Goal: Transaction & Acquisition: Purchase product/service

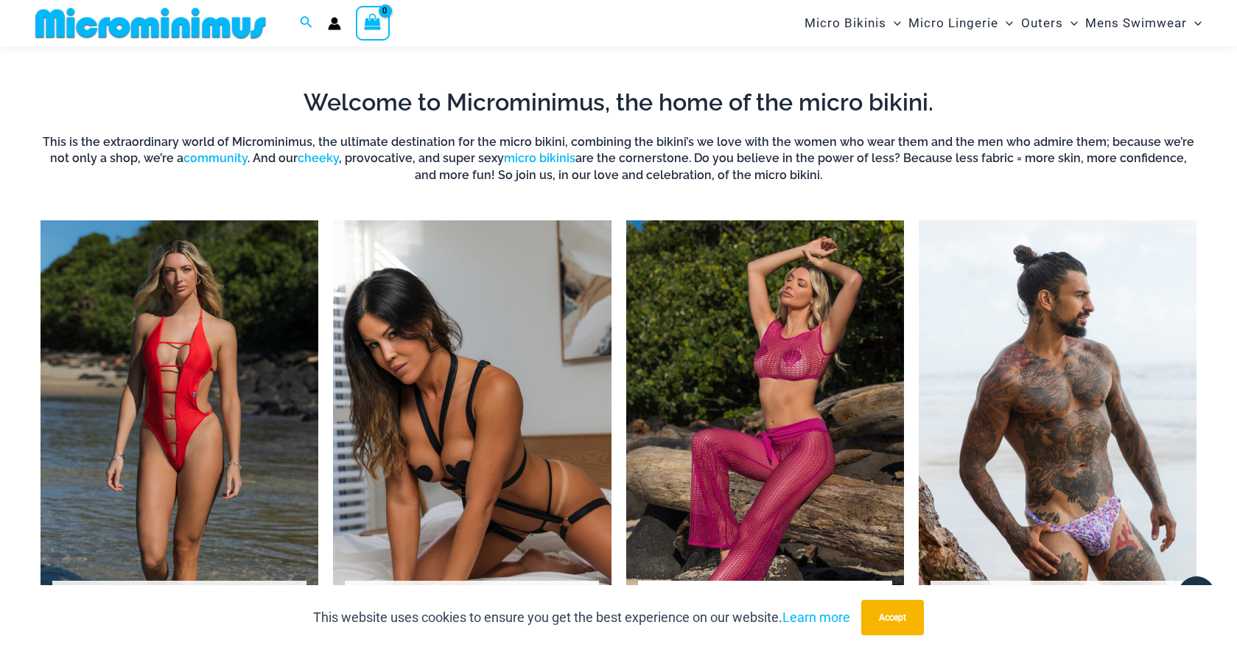
scroll to position [1016, 0]
click at [164, 417] on img "Visit product category Micro Bikinis" at bounding box center [180, 434] width 278 height 427
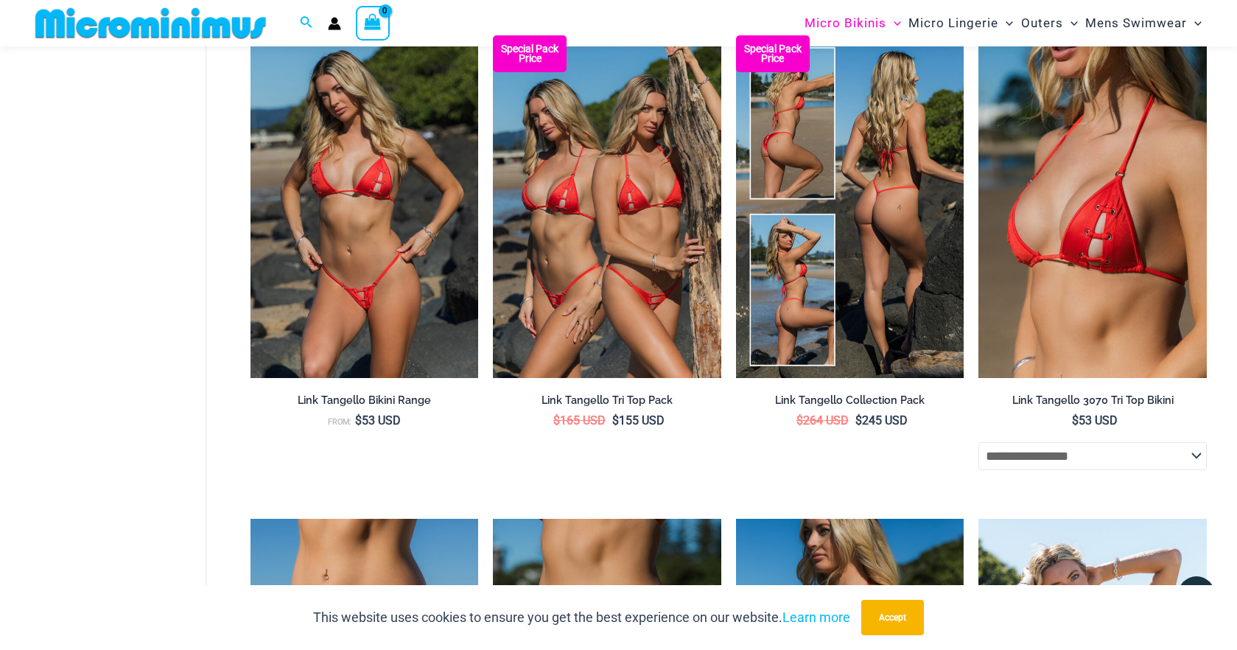
scroll to position [1390, 0]
click at [899, 298] on img at bounding box center [850, 206] width 228 height 342
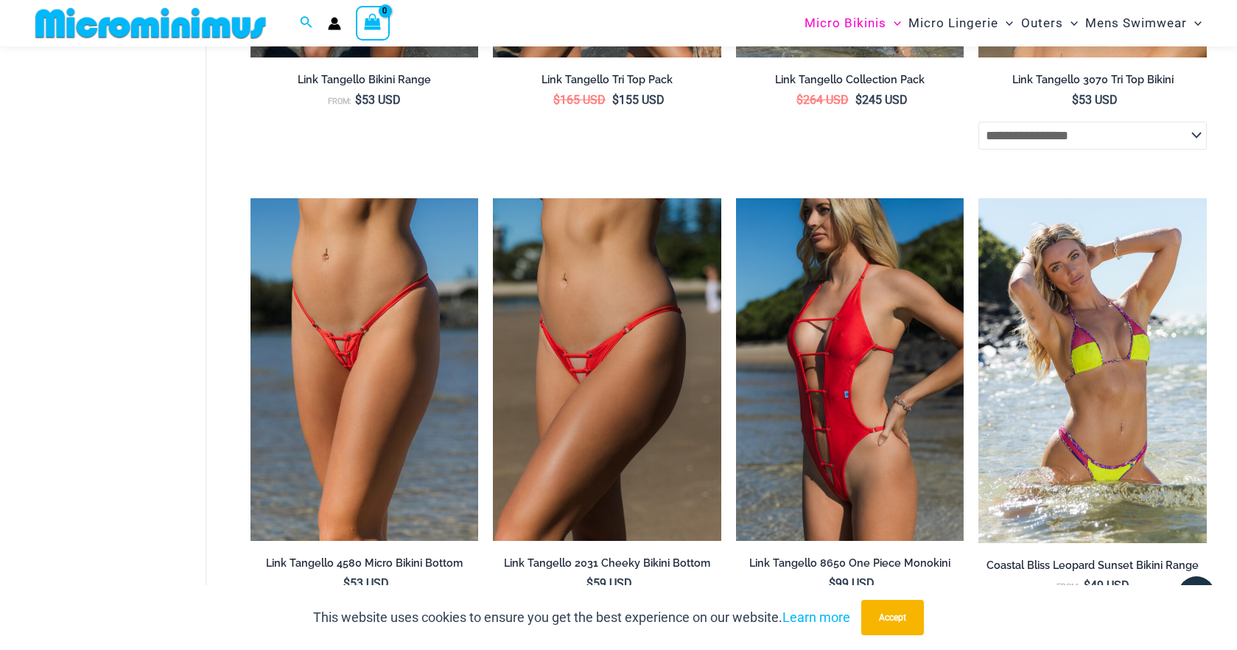
scroll to position [1712, 0]
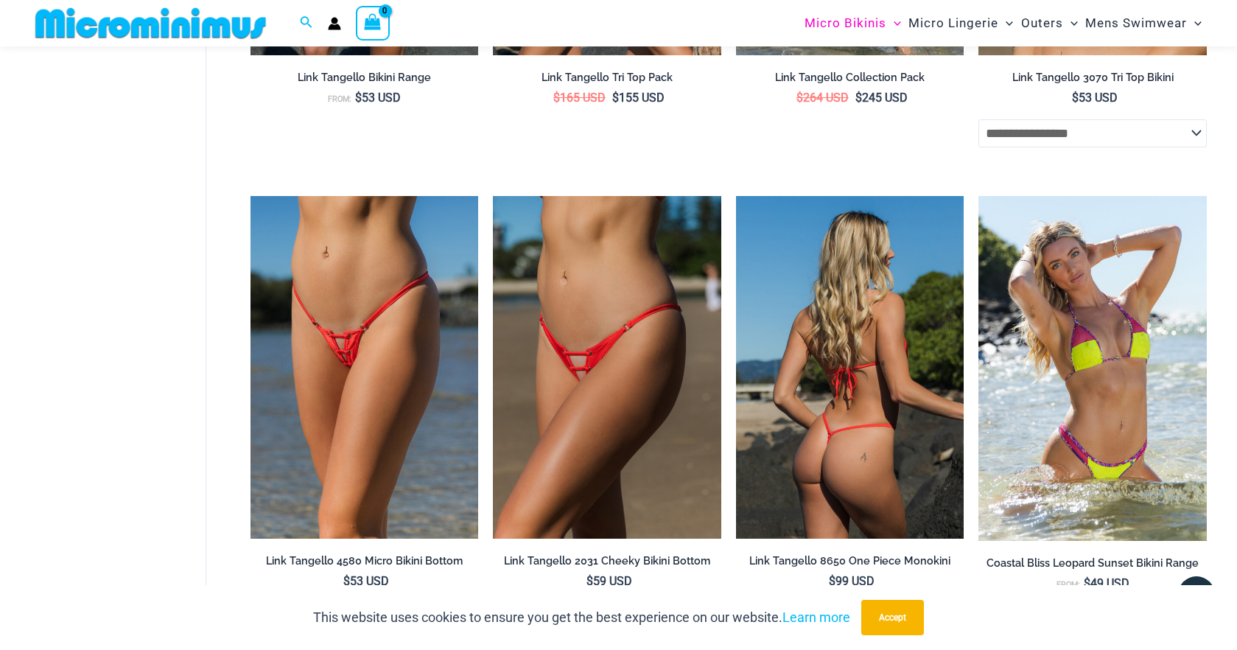
click at [799, 354] on img at bounding box center [850, 367] width 228 height 342
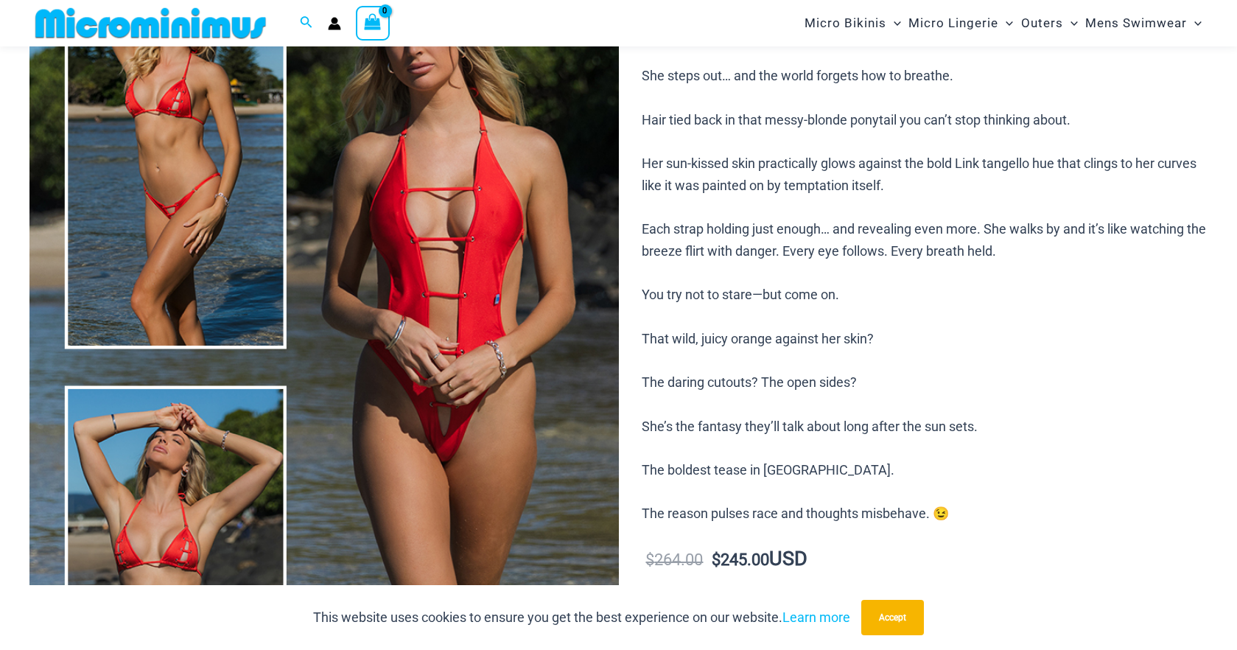
scroll to position [210, 0]
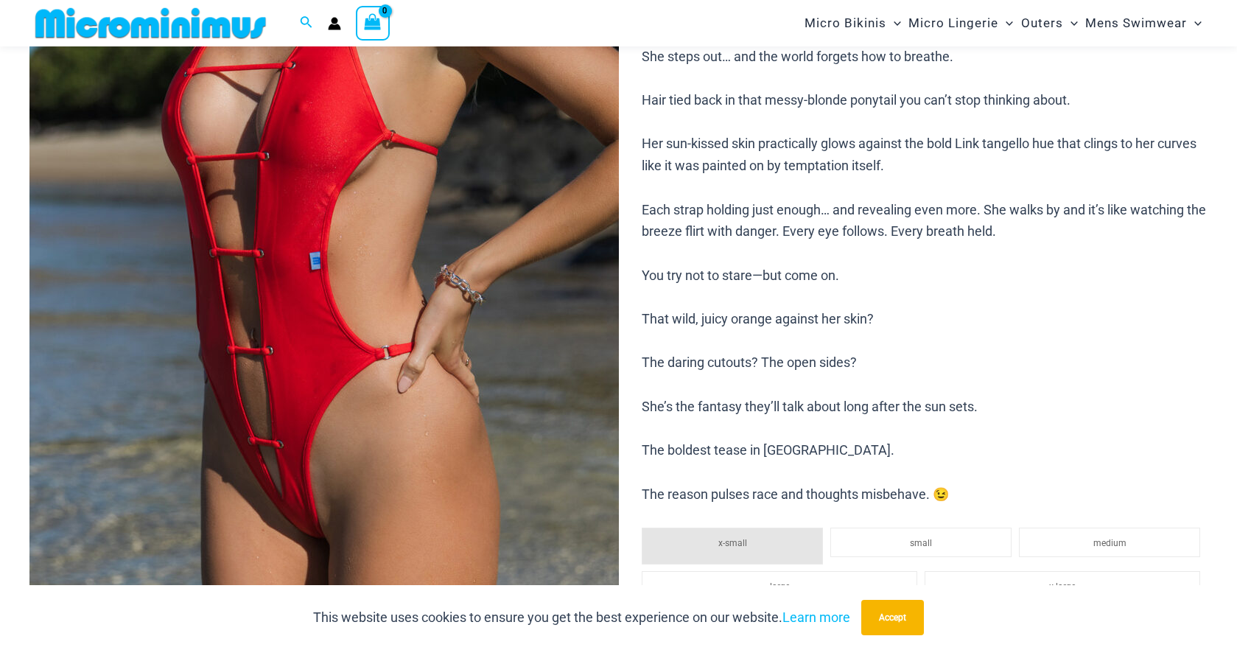
scroll to position [397, 0]
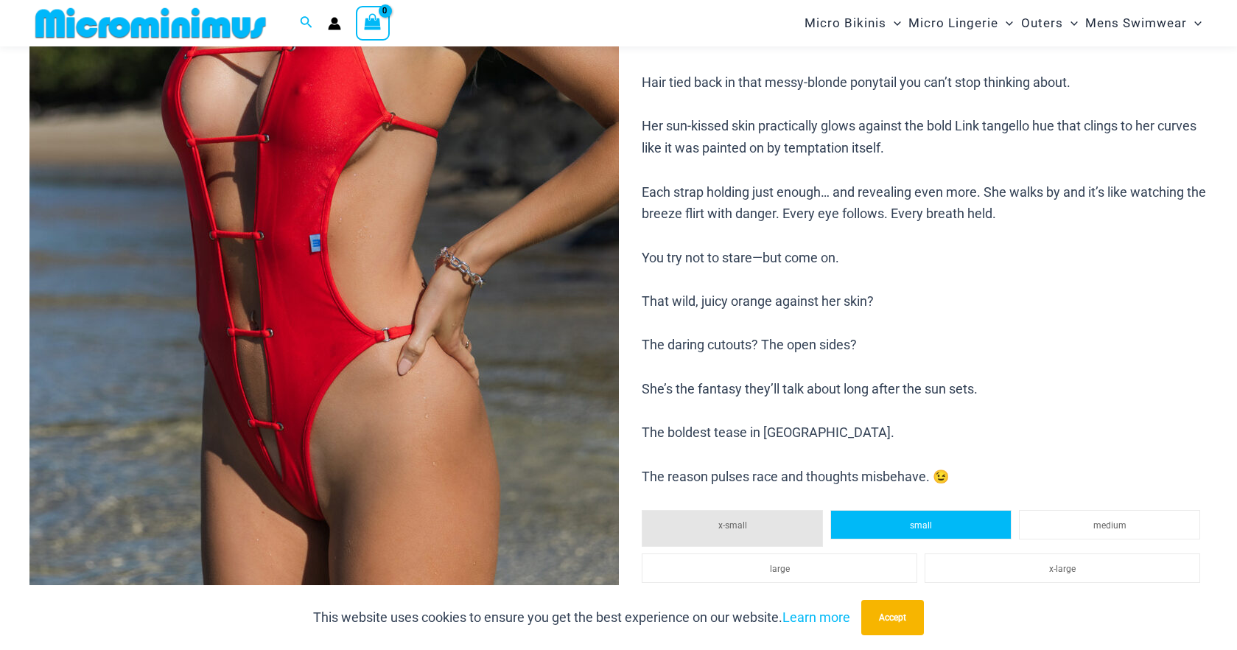
click at [950, 510] on li "small" at bounding box center [921, 524] width 181 height 29
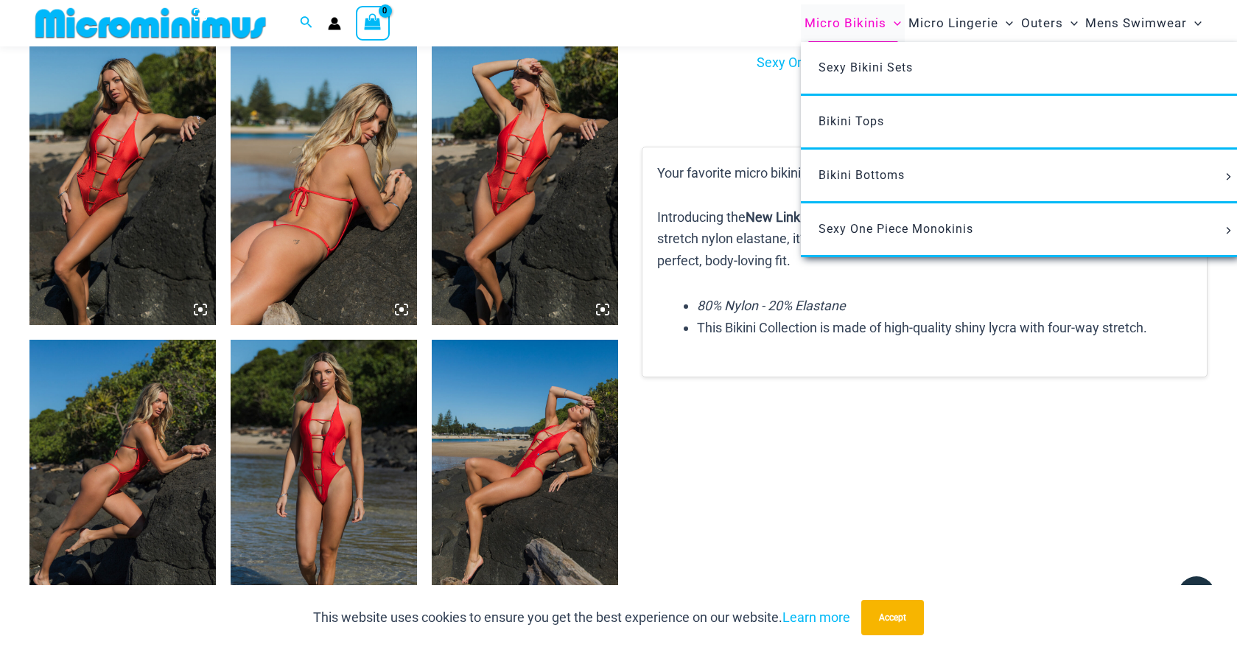
scroll to position [1279, 0]
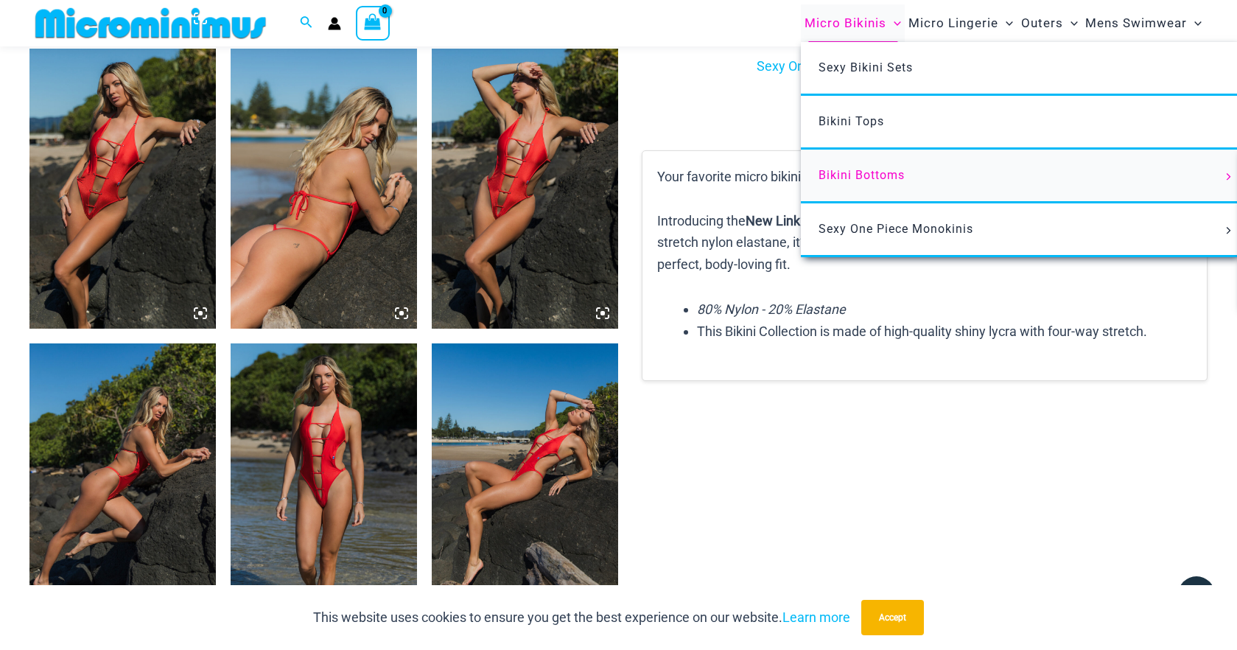
click at [849, 172] on span "Bikini Bottoms" at bounding box center [862, 175] width 86 height 14
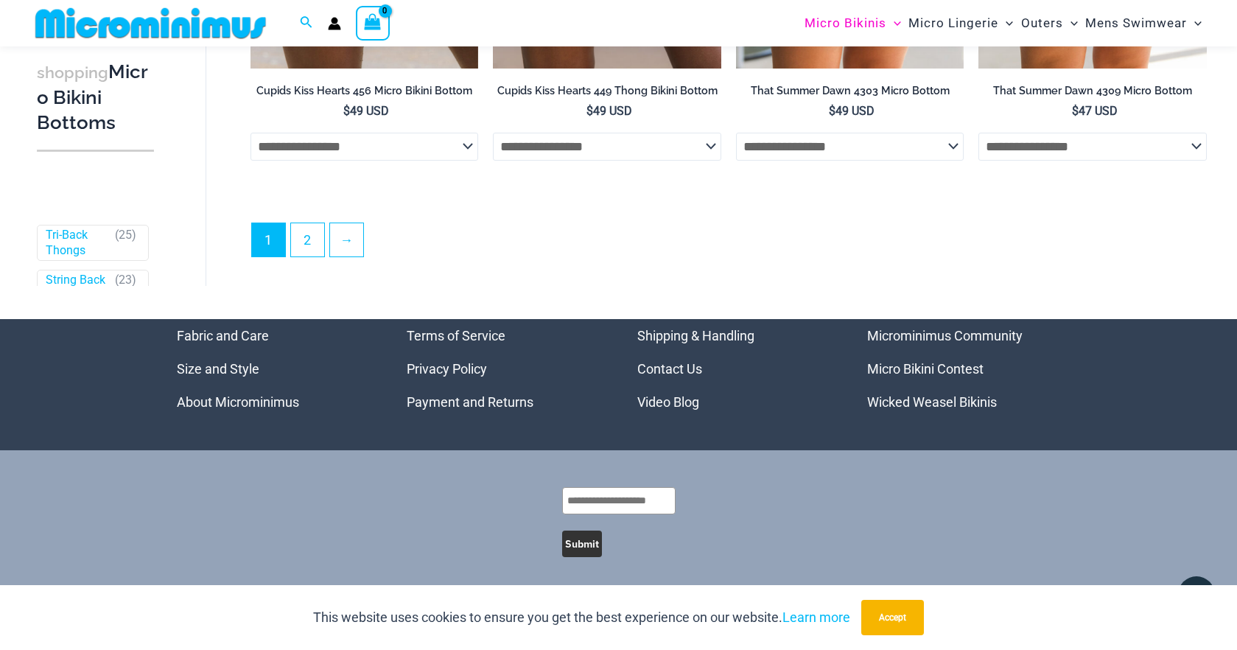
scroll to position [4534, 0]
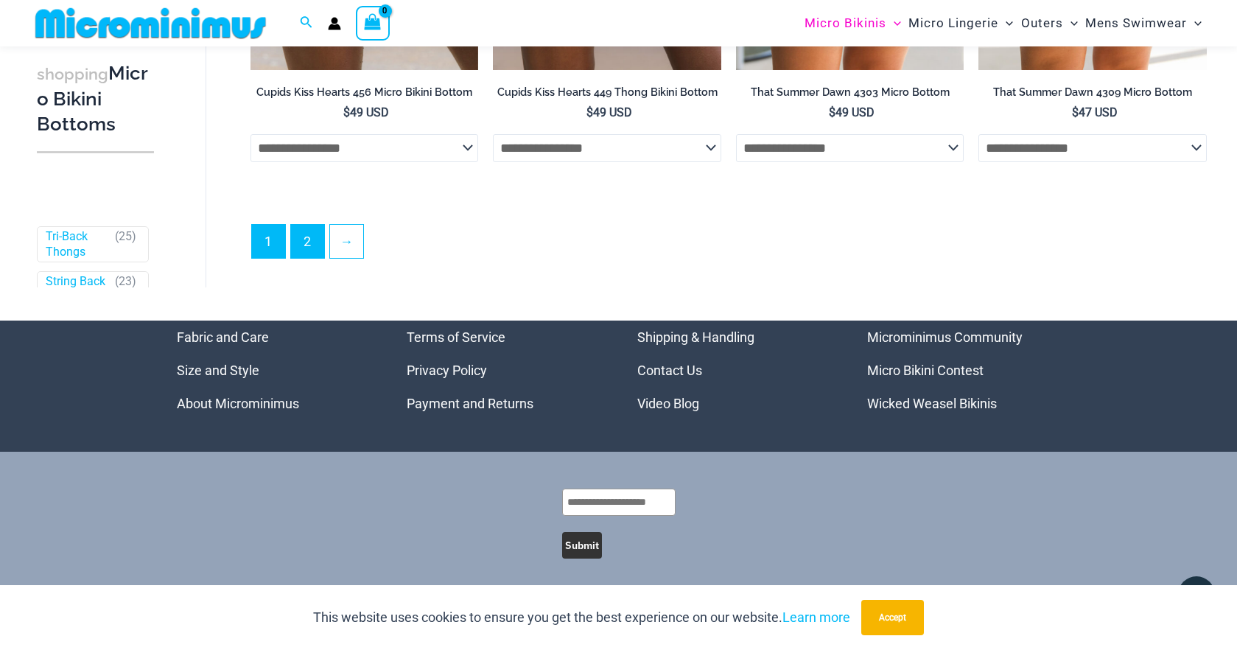
click at [300, 242] on link "2" at bounding box center [307, 241] width 33 height 33
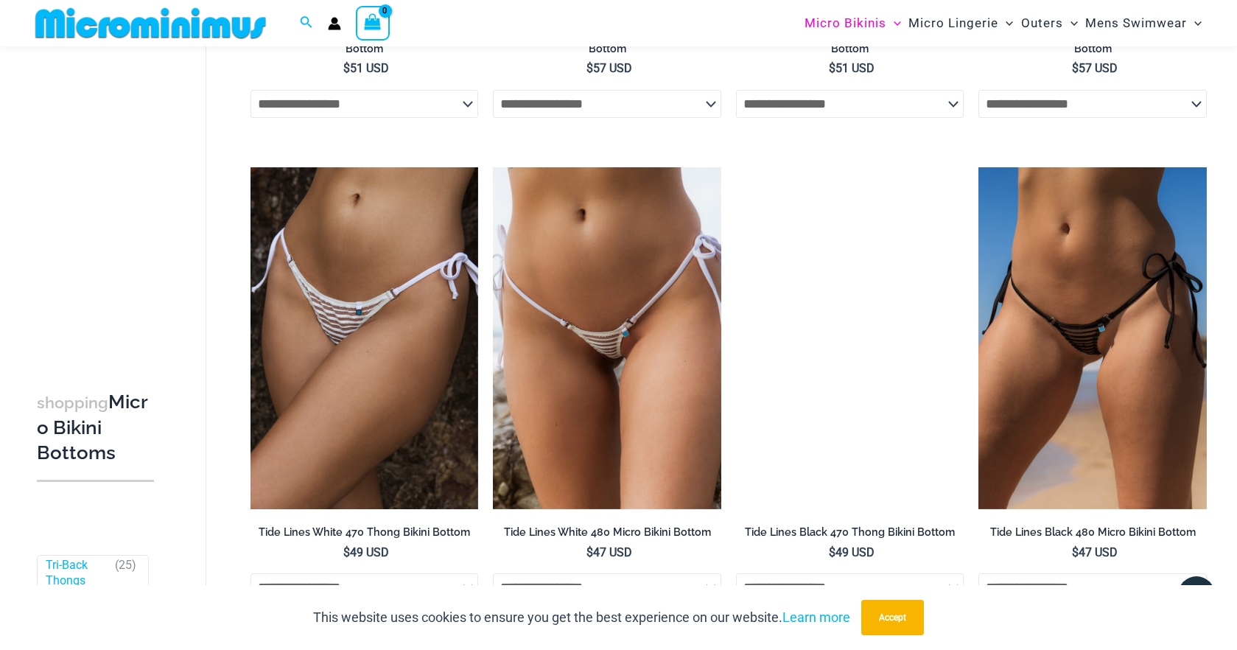
scroll to position [1482, 0]
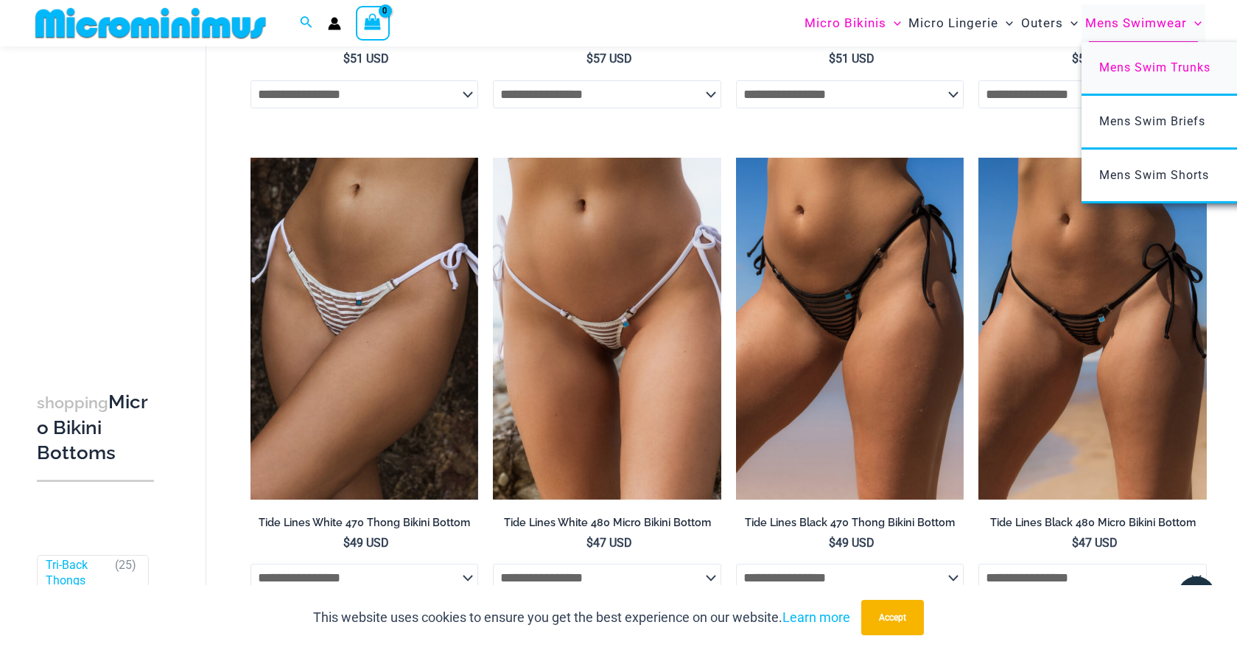
click at [1139, 70] on span "Mens Swim Trunks" at bounding box center [1155, 67] width 111 height 14
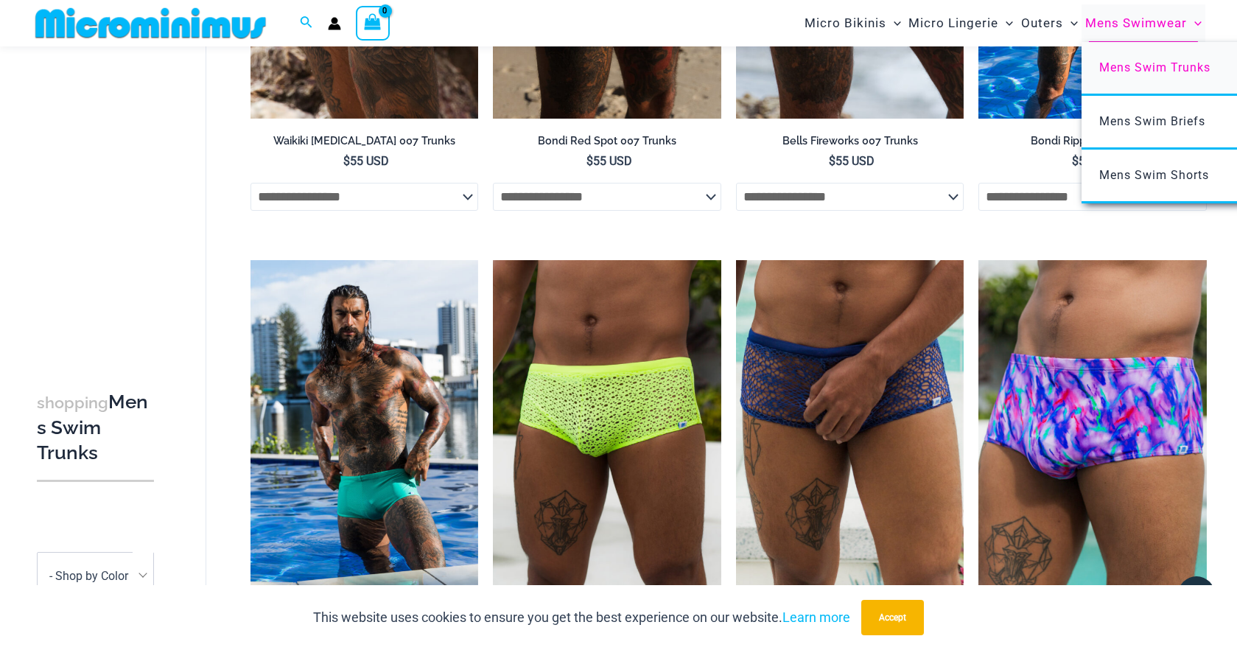
scroll to position [338, 0]
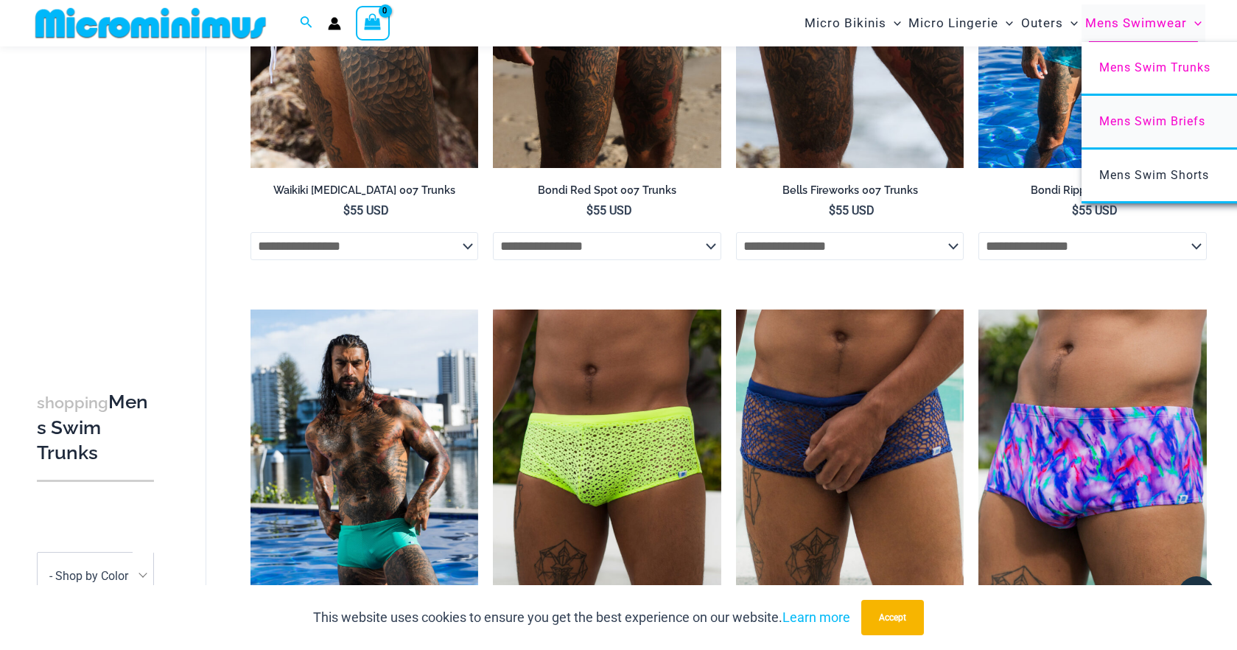
click at [1161, 120] on span "Mens Swim Briefs" at bounding box center [1153, 121] width 106 height 14
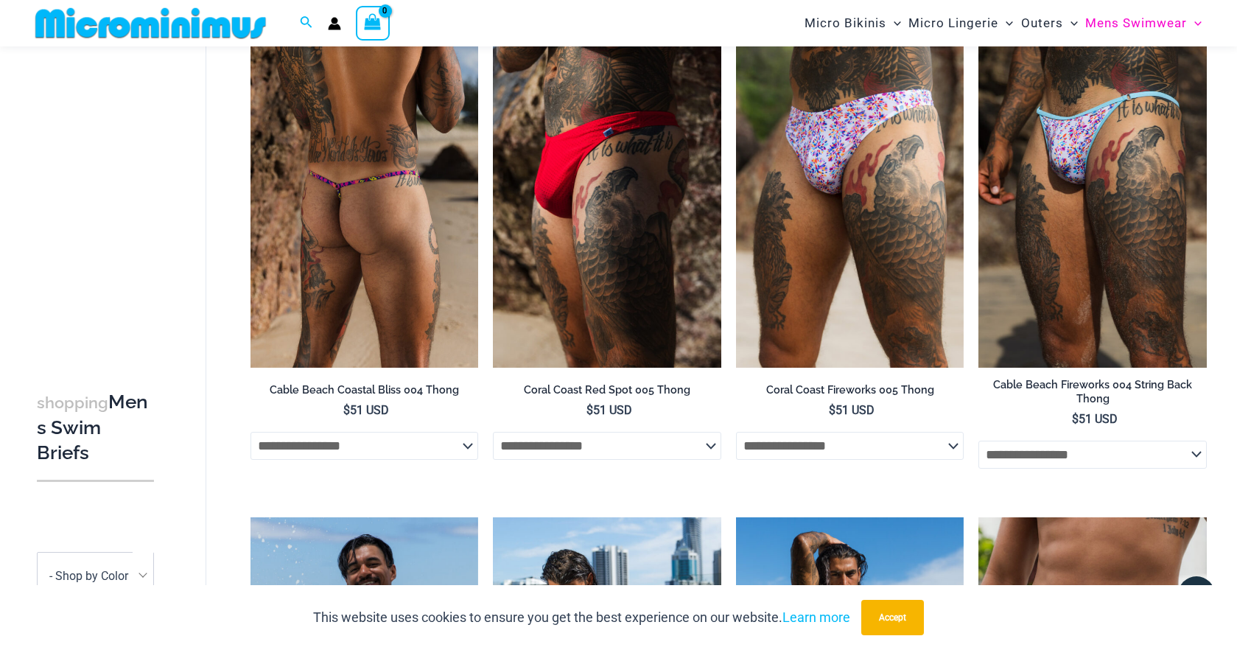
scroll to position [110, 0]
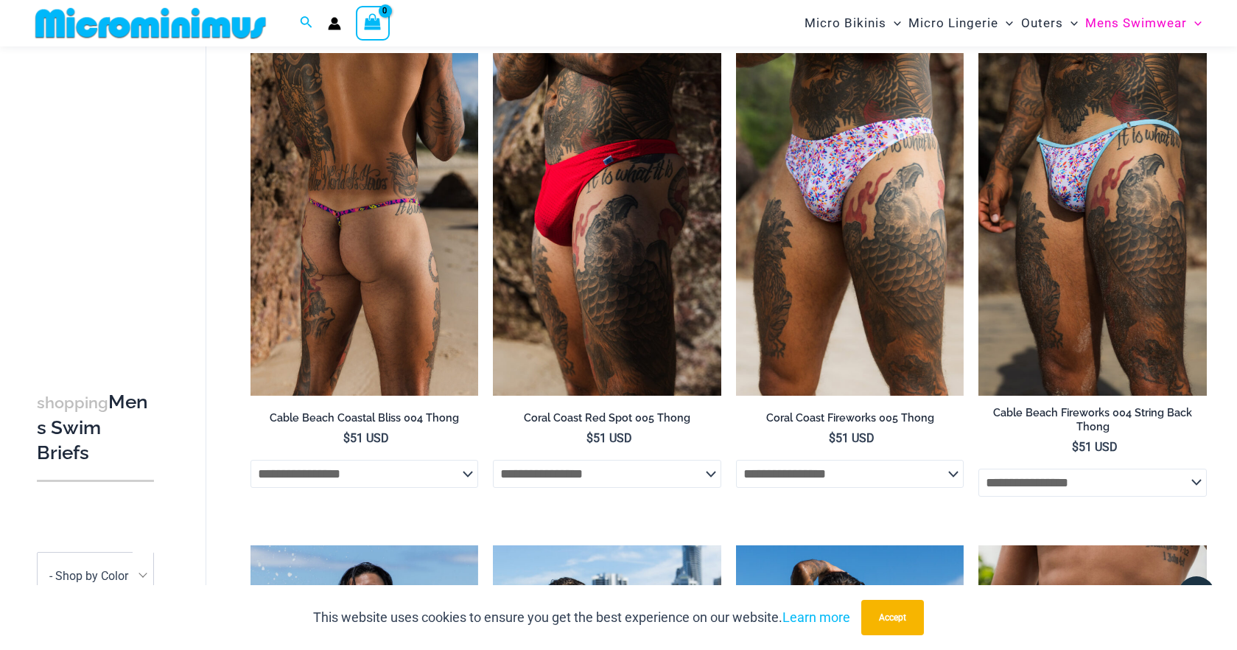
click at [357, 271] on img at bounding box center [365, 224] width 228 height 342
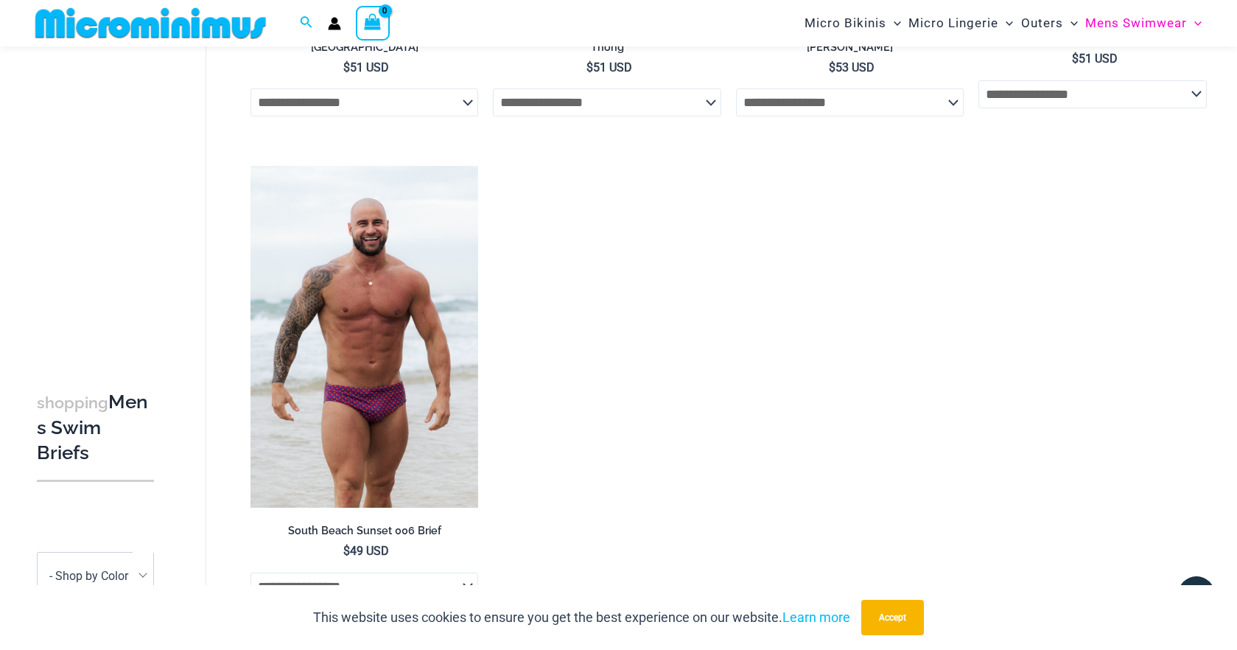
scroll to position [1013, 0]
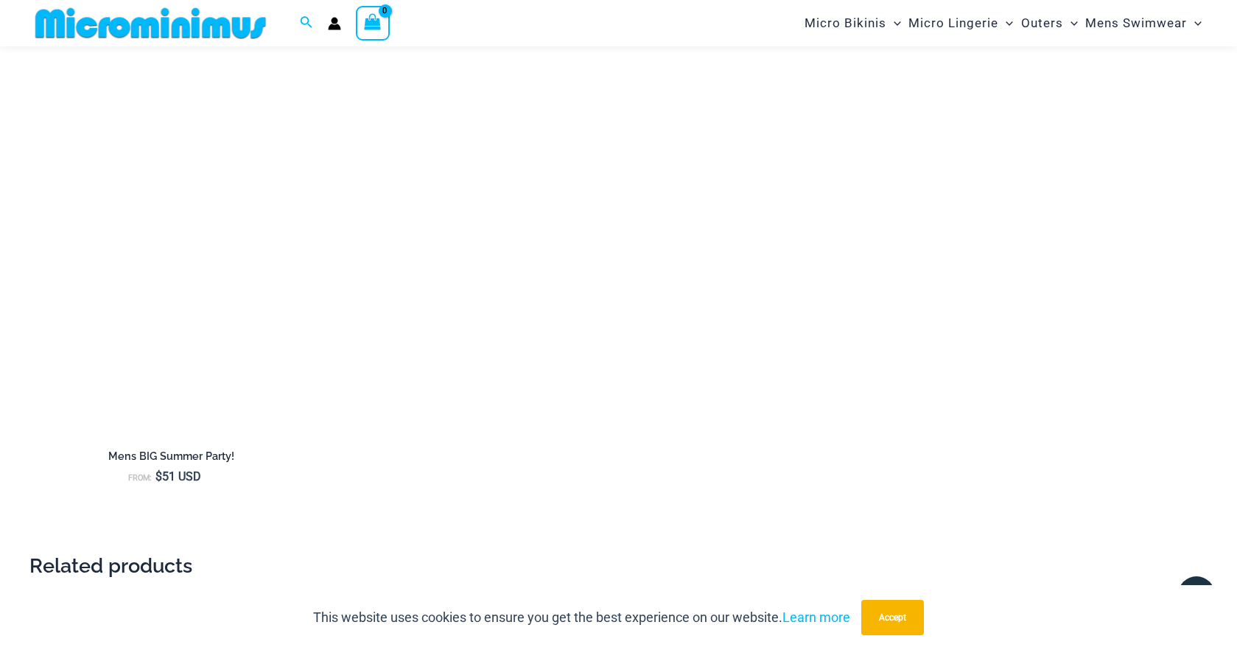
scroll to position [1663, 0]
